Goal: Transaction & Acquisition: Purchase product/service

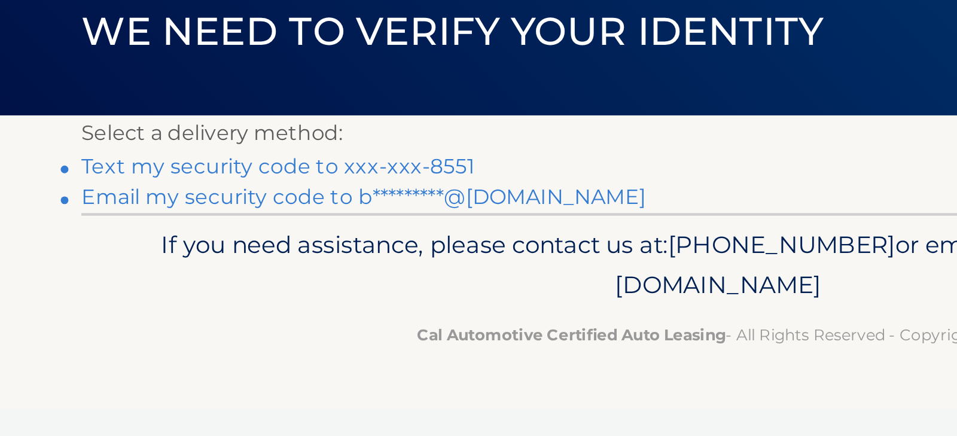
click at [182, 212] on link "Text my security code to xxx-xxx-8551" at bounding box center [273, 217] width 183 height 11
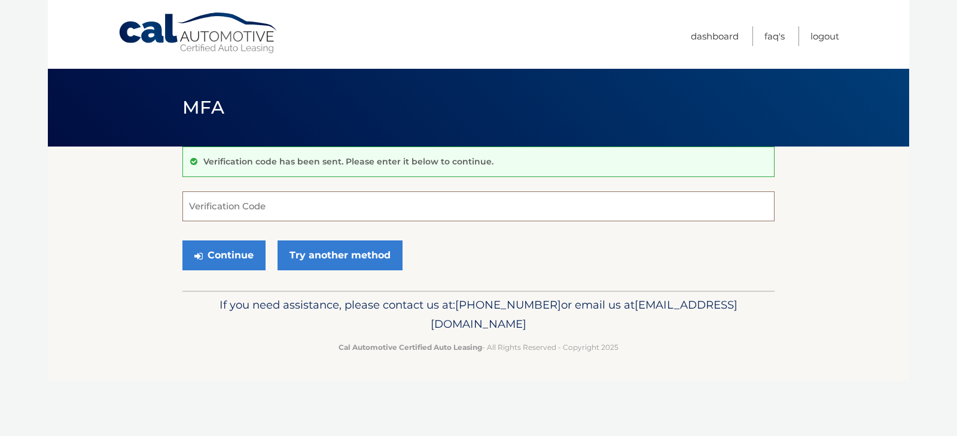
click at [279, 203] on input "Verification Code" at bounding box center [478, 206] width 592 height 30
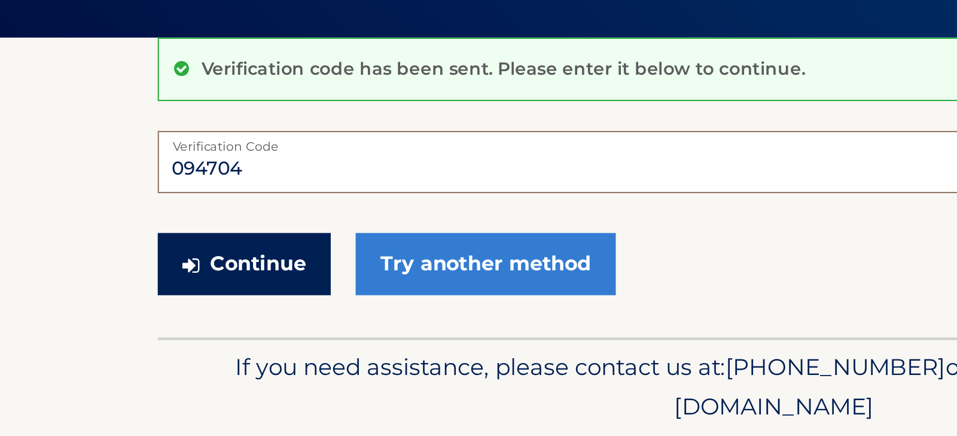
type input "094704"
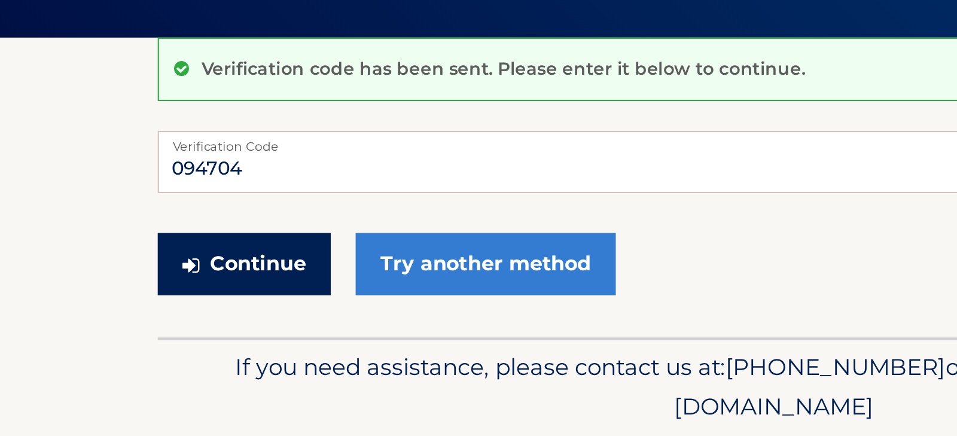
click at [182, 240] on button "Continue" at bounding box center [223, 255] width 83 height 30
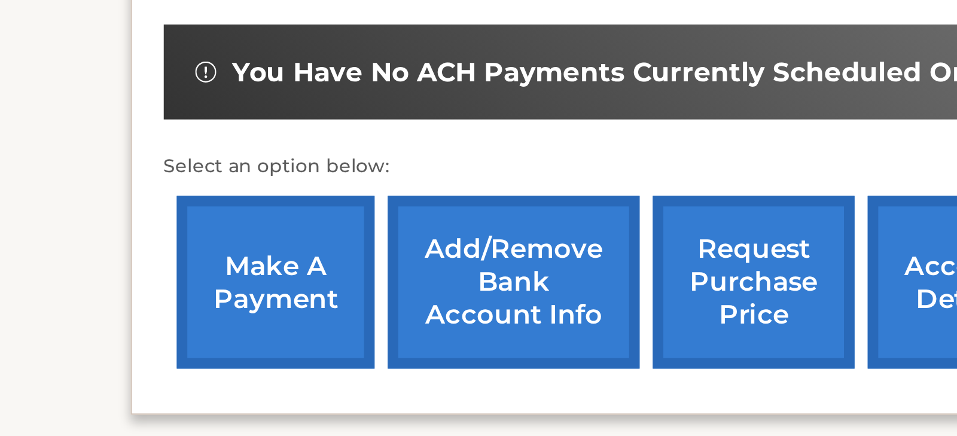
scroll to position [175, 0]
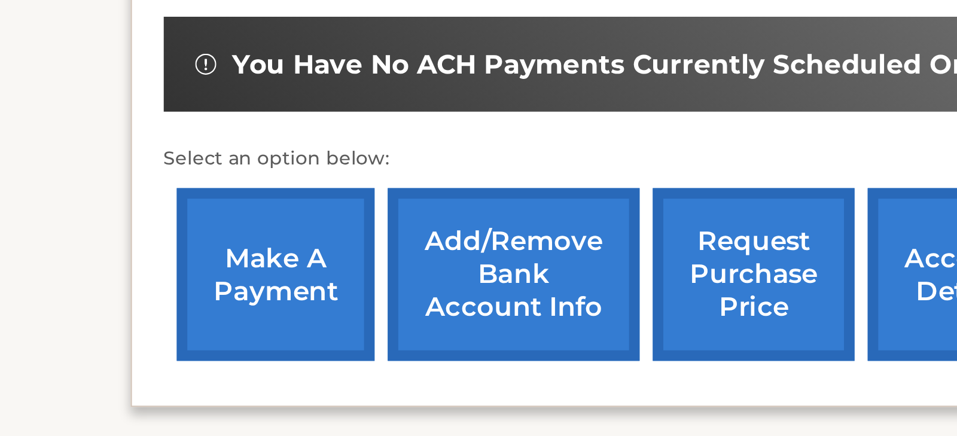
click at [203, 324] on link "make a payment" at bounding box center [248, 363] width 90 height 78
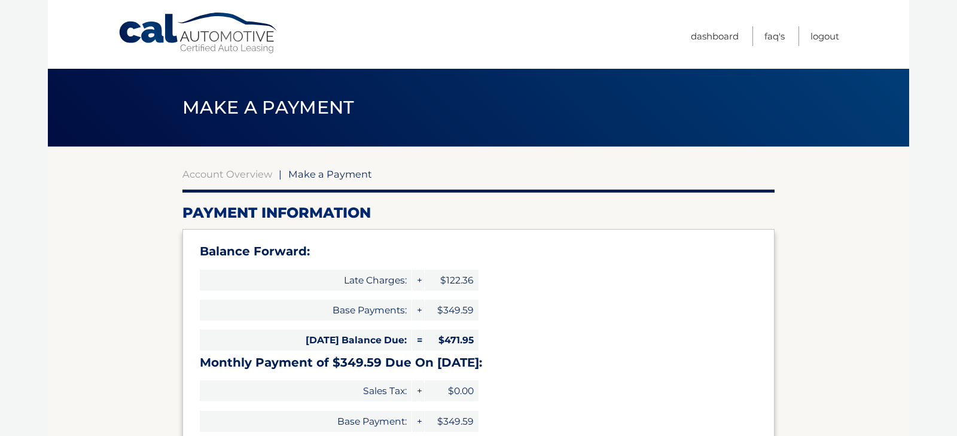
select select "YzIwZjYwZjMtOTMxMy00Nzk3LWE3MWQtMjllMWM5MzE4MjZl"
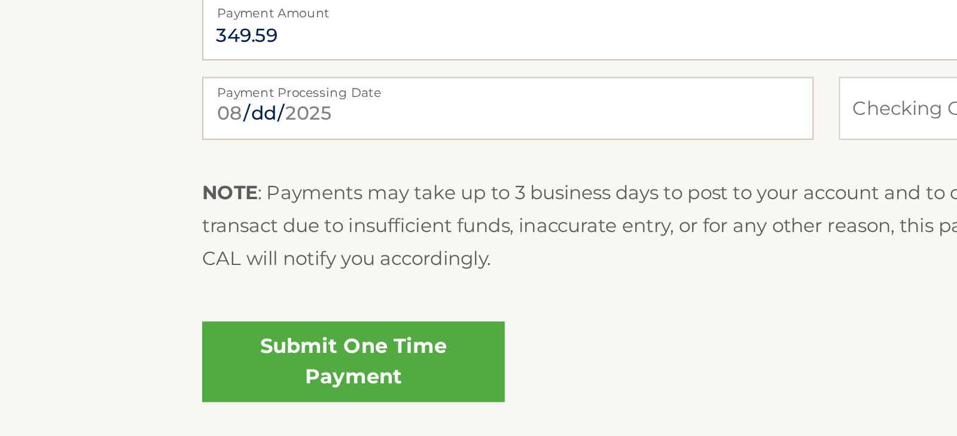
scroll to position [409, 0]
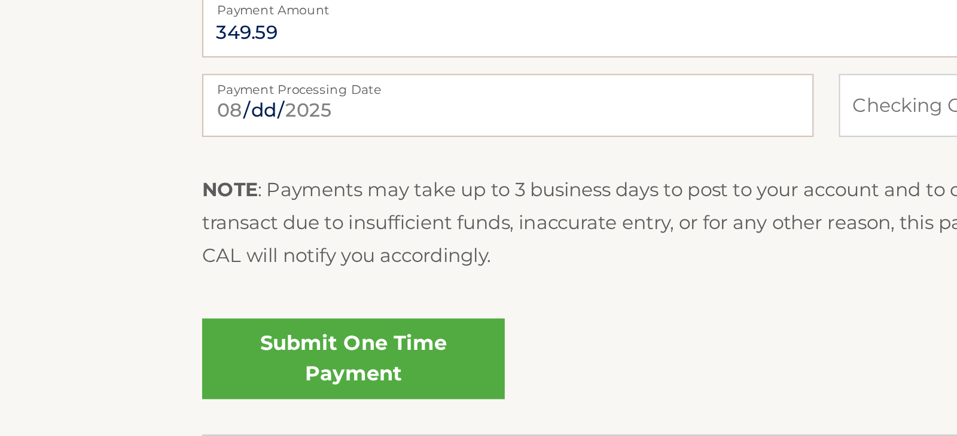
click at [182, 380] on link "Submit One Time Payment" at bounding box center [254, 399] width 144 height 38
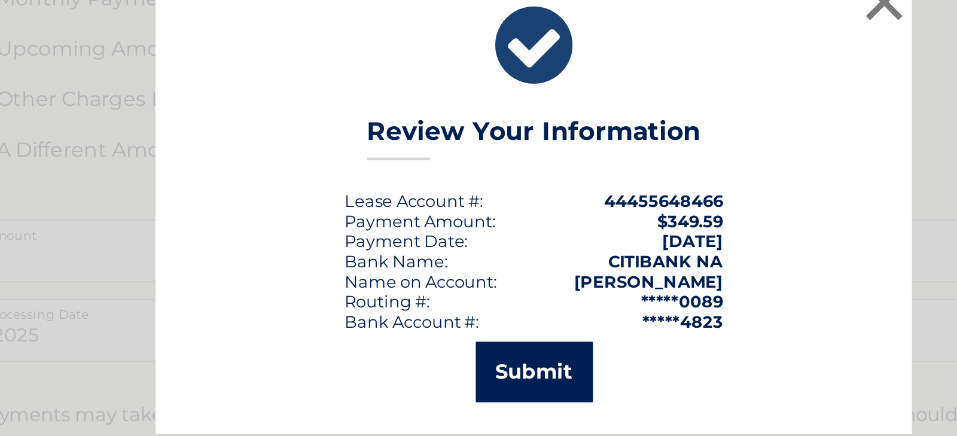
click at [451, 285] on button "Submit" at bounding box center [479, 299] width 56 height 29
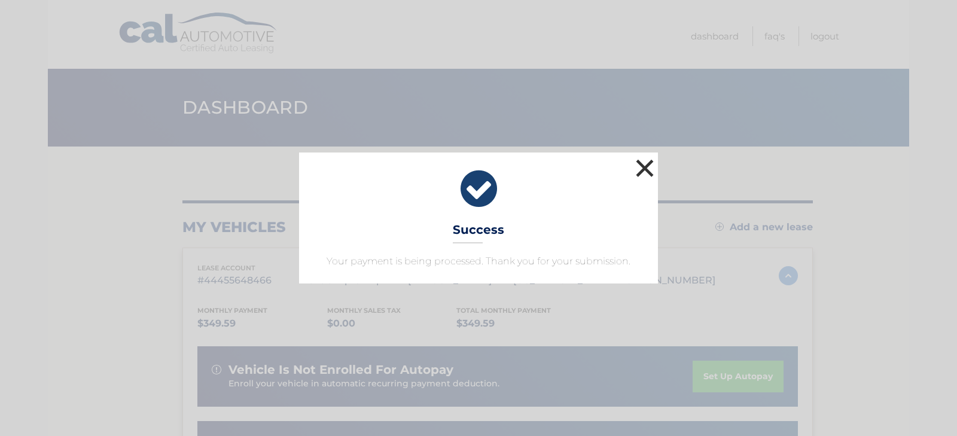
click at [643, 163] on button "×" at bounding box center [645, 168] width 24 height 24
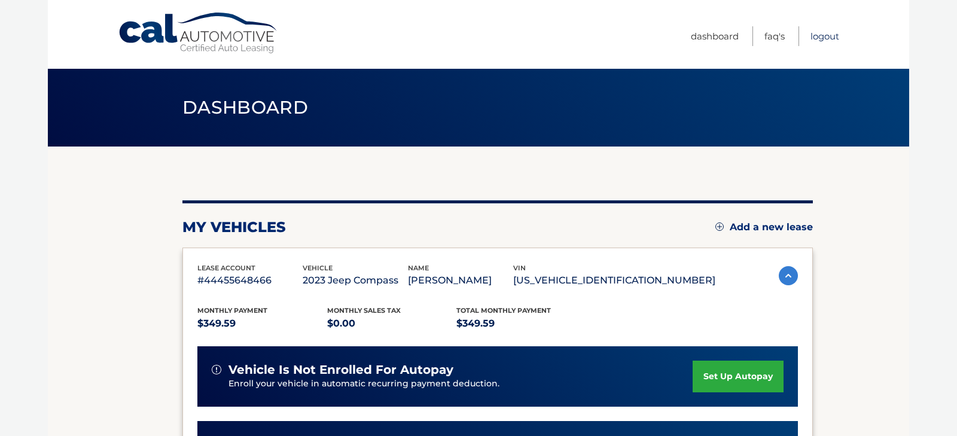
click at [822, 35] on link "Logout" at bounding box center [824, 36] width 29 height 20
